Goal: Transaction & Acquisition: Purchase product/service

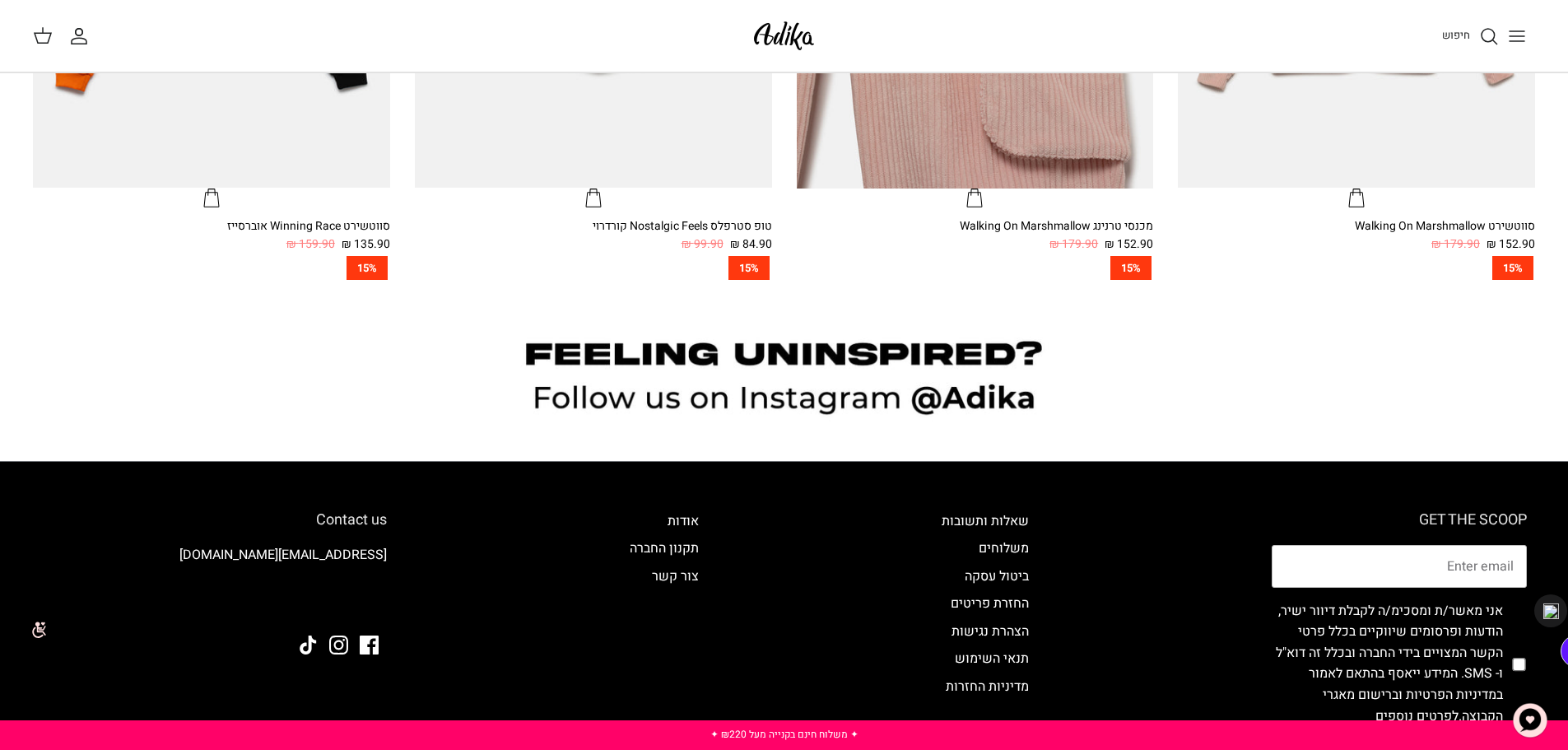
scroll to position [1421, 0]
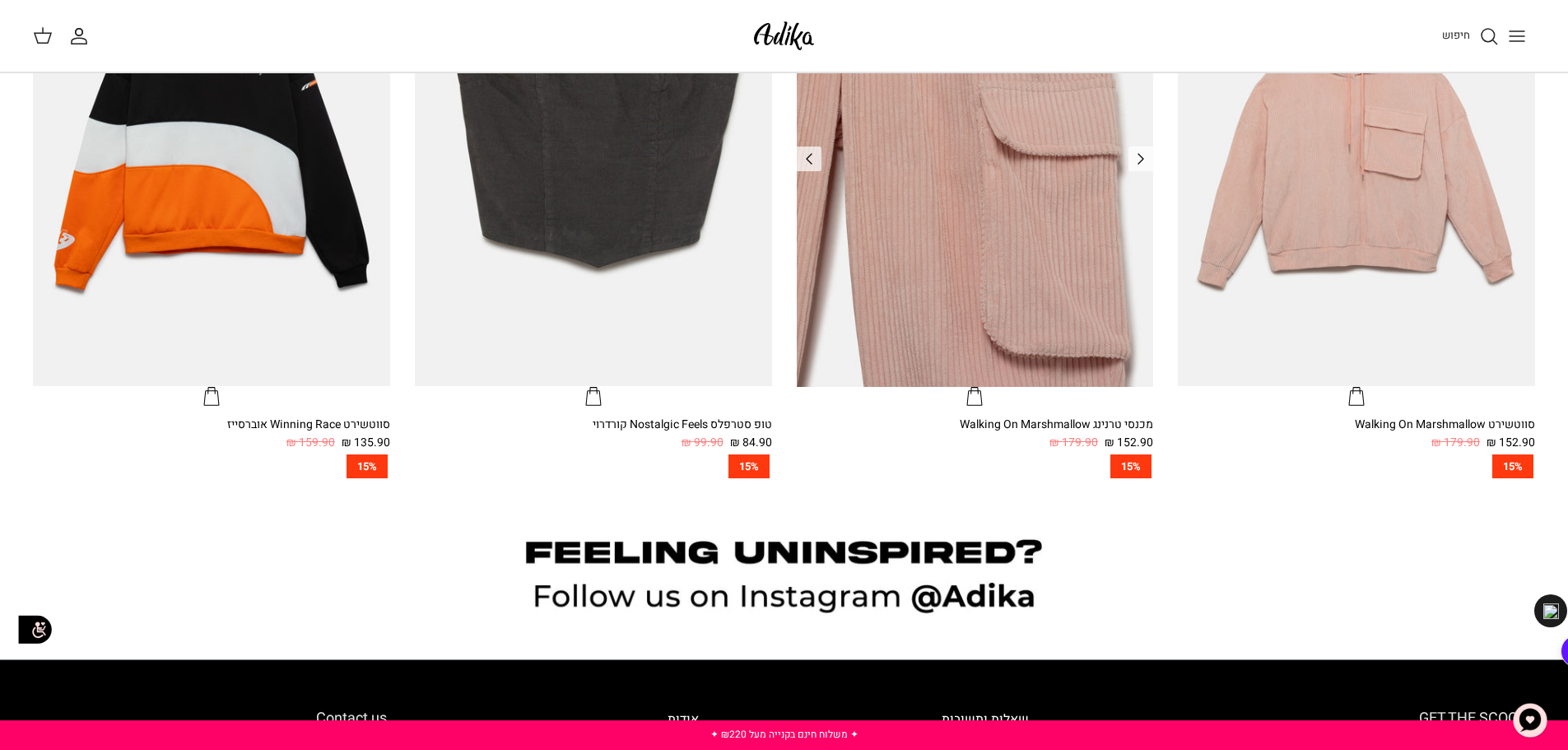
click at [996, 238] on img "מכנסי טרנינג Walking On Marshmallow" at bounding box center [976, 148] width 357 height 476
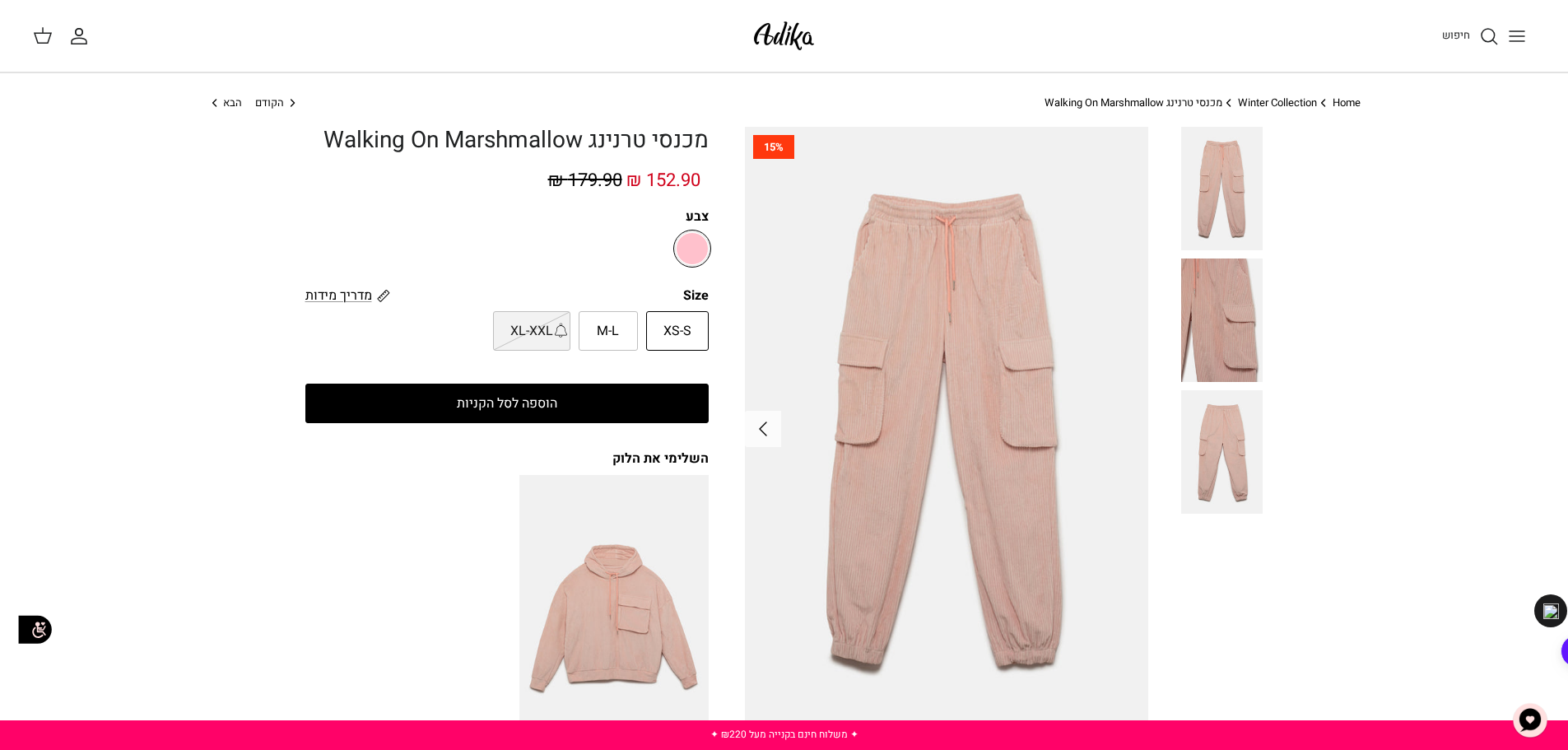
click at [697, 319] on label "XS-S" at bounding box center [677, 331] width 62 height 40
click at [704, 316] on input "XS-S" at bounding box center [709, 311] width 11 height 11
click at [670, 329] on span "XS-S" at bounding box center [678, 331] width 28 height 22
click at [704, 316] on input "XS-S" at bounding box center [709, 311] width 11 height 11
drag, startPoint x: 670, startPoint y: 329, endPoint x: 657, endPoint y: 325, distance: 13.6
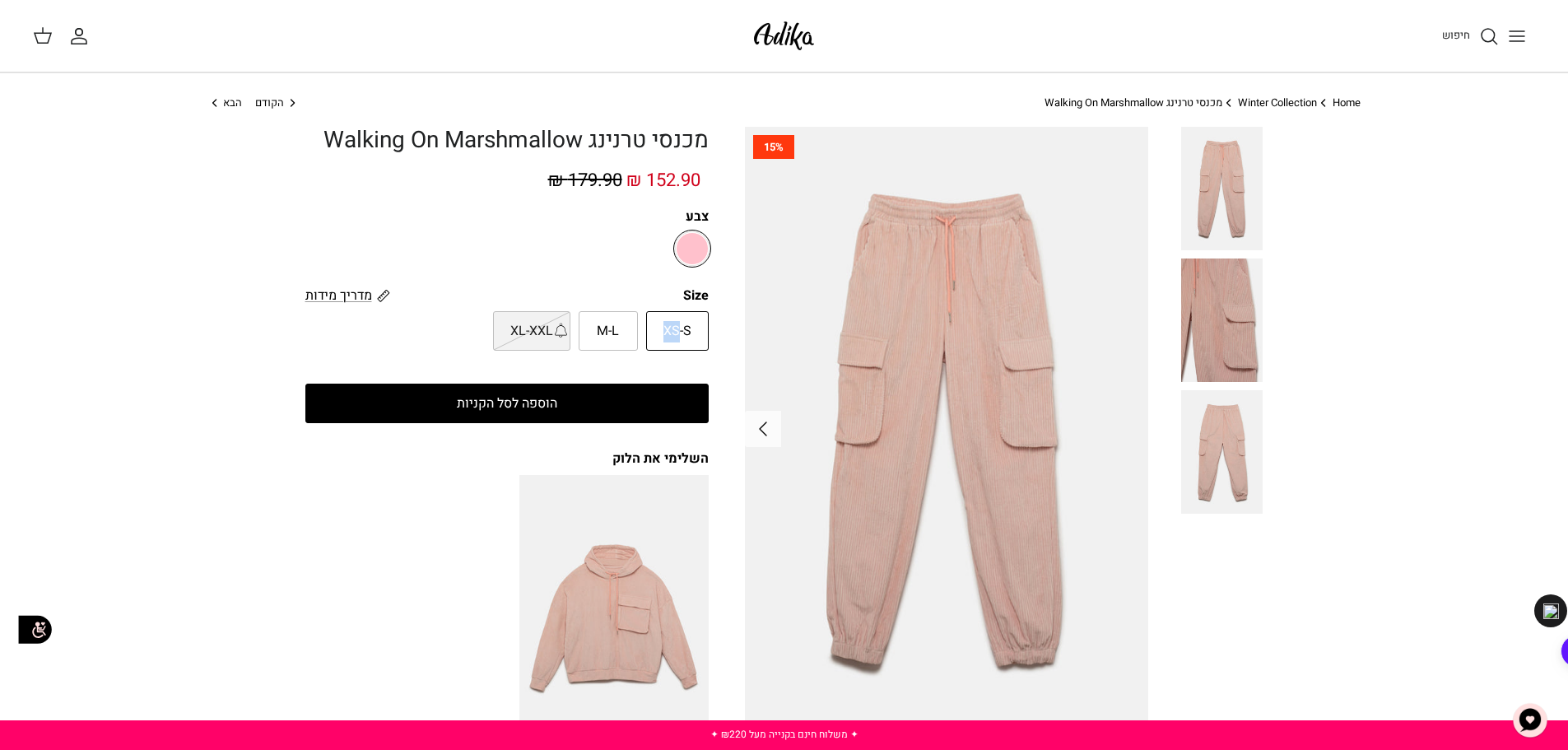
click at [670, 328] on span "XS-S" at bounding box center [678, 331] width 28 height 22
click at [704, 316] on input "XS-S" at bounding box center [709, 311] width 11 height 11
click at [620, 327] on label "M-L" at bounding box center [608, 331] width 59 height 40
click at [704, 316] on input "M-L" at bounding box center [709, 311] width 11 height 11
radio input "true"
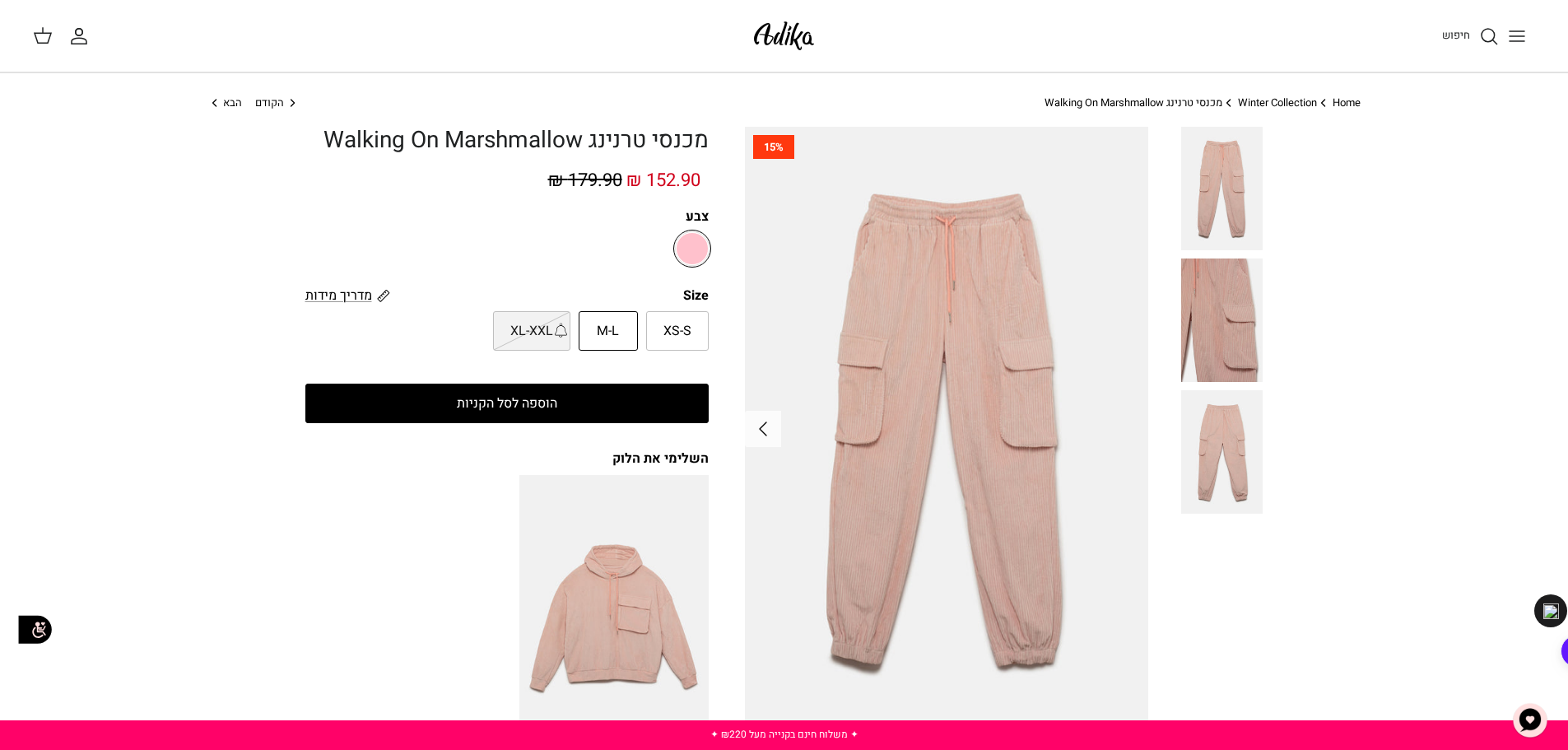
click at [700, 321] on label "XS-S" at bounding box center [677, 331] width 62 height 40
click at [704, 316] on input "XS-S" at bounding box center [709, 311] width 11 height 11
radio input "true"
click at [764, 20] on img at bounding box center [784, 36] width 70 height 39
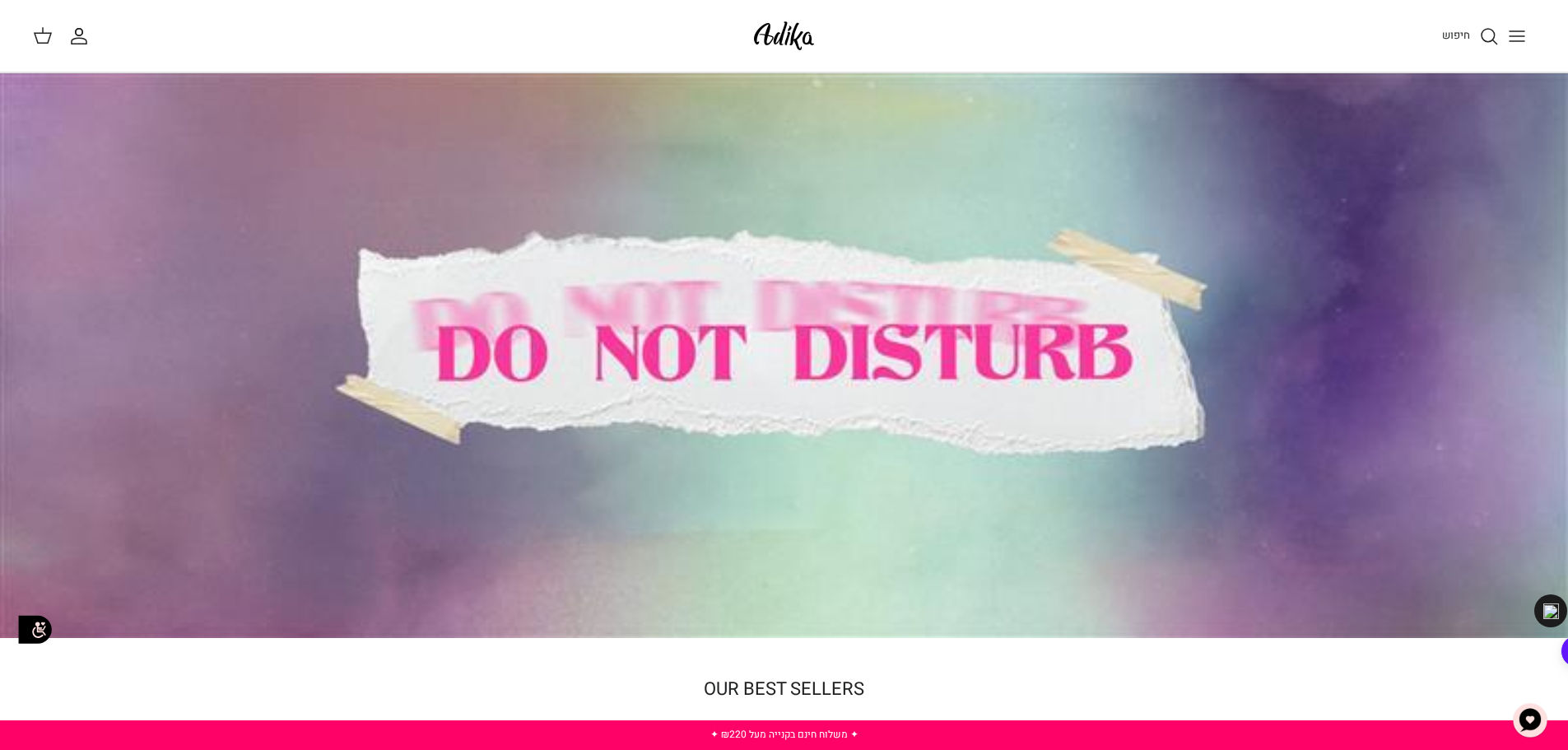
click at [1525, 29] on icon "Toggle menu" at bounding box center [1517, 37] width 20 height 20
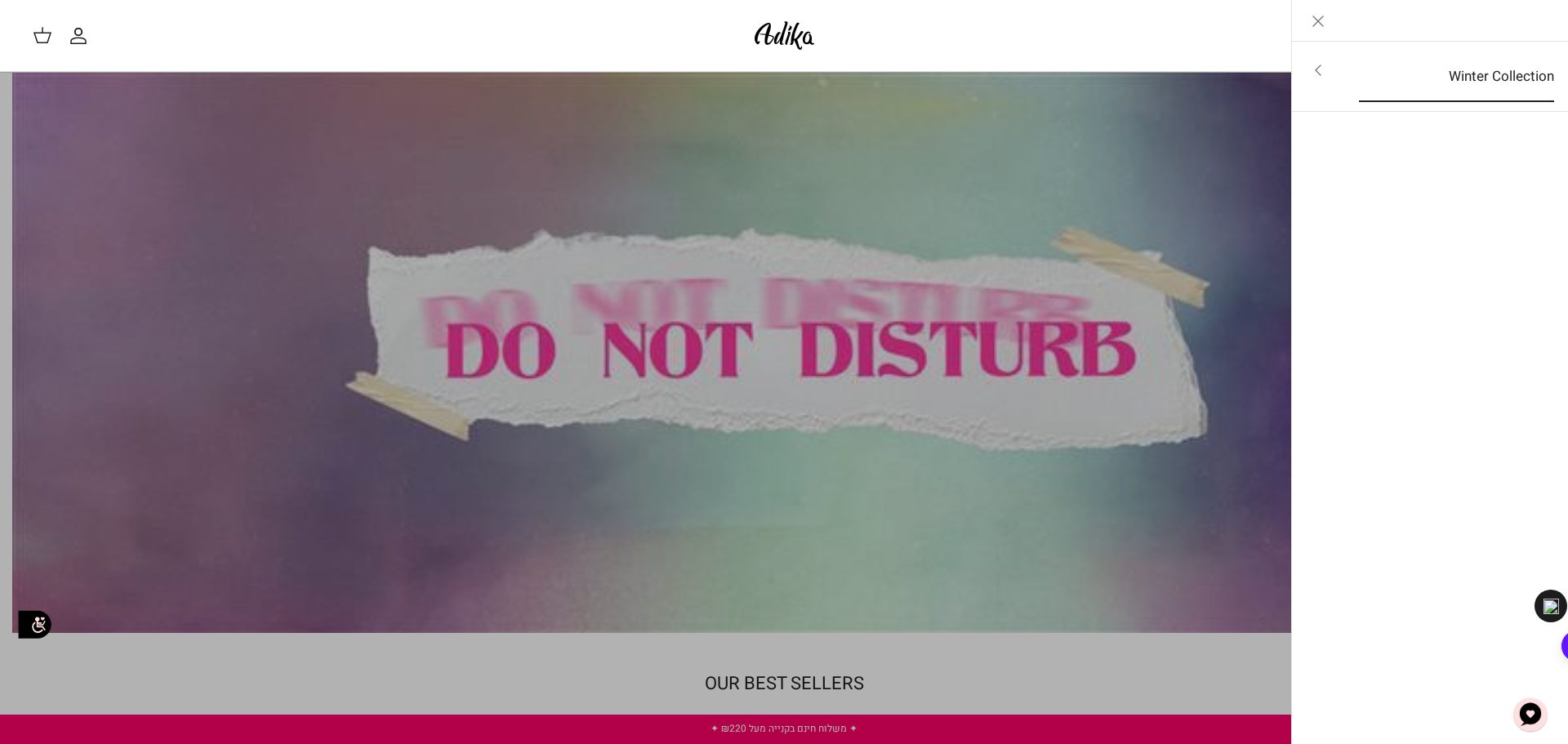
click at [1500, 87] on link "Winter Collection" at bounding box center [1457, 76] width 224 height 50
click at [1495, 81] on link "לכל הפריטים" at bounding box center [1430, 72] width 261 height 41
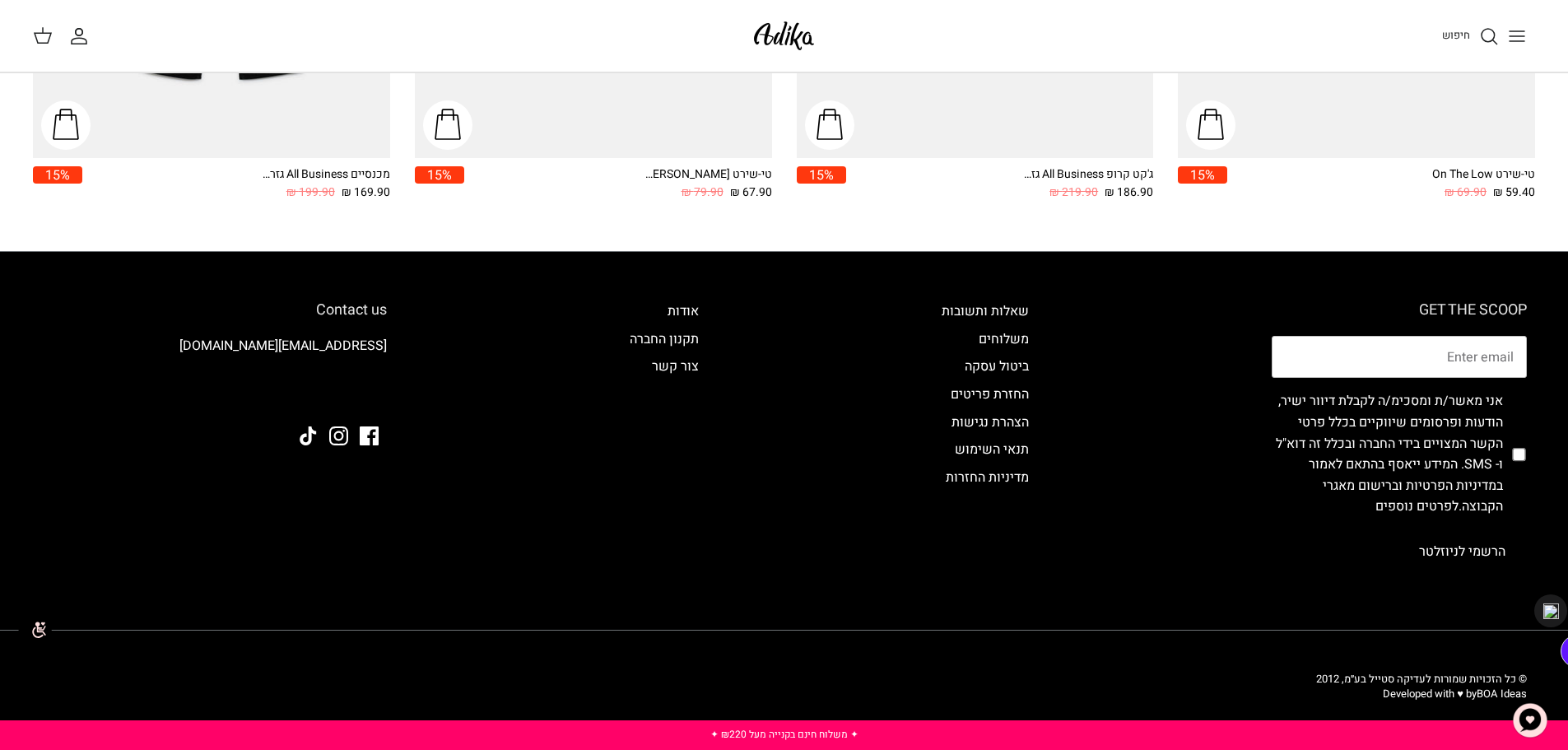
scroll to position [2830, 0]
